Goal: Check status: Check status

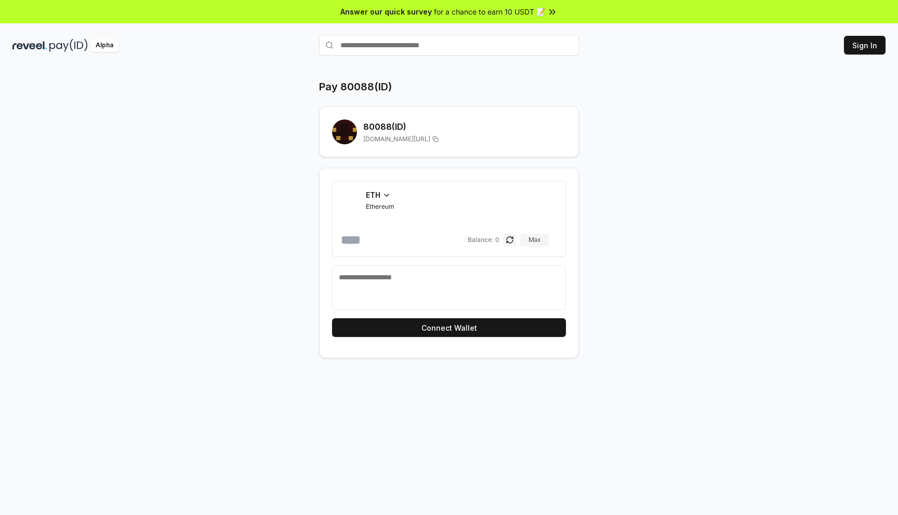
click at [260, 141] on div "Pay 80088(ID) 80088 (ID) [DOMAIN_NAME][URL] ETH Ethereum Balance: 0 Max Connect…" at bounding box center [448, 218] width 623 height 279
click at [432, 140] on icon at bounding box center [435, 139] width 6 height 8
